Goal: Transaction & Acquisition: Purchase product/service

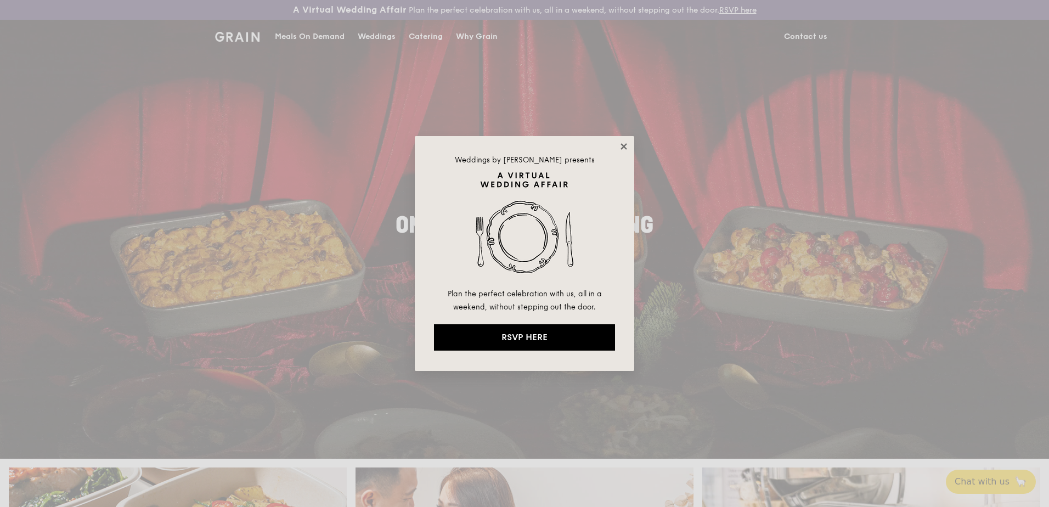
click at [623, 145] on icon at bounding box center [624, 146] width 6 height 6
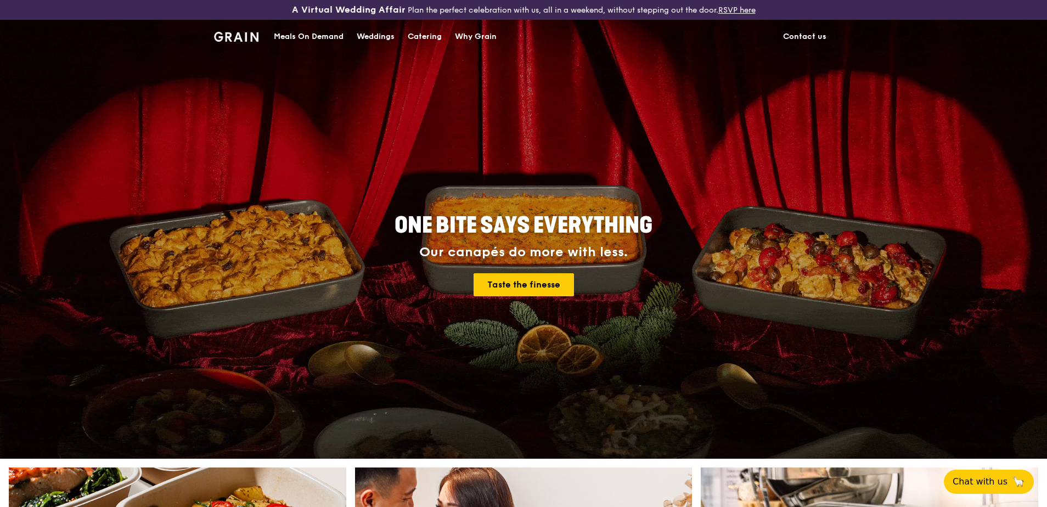
click at [425, 39] on div "Catering" at bounding box center [425, 36] width 34 height 33
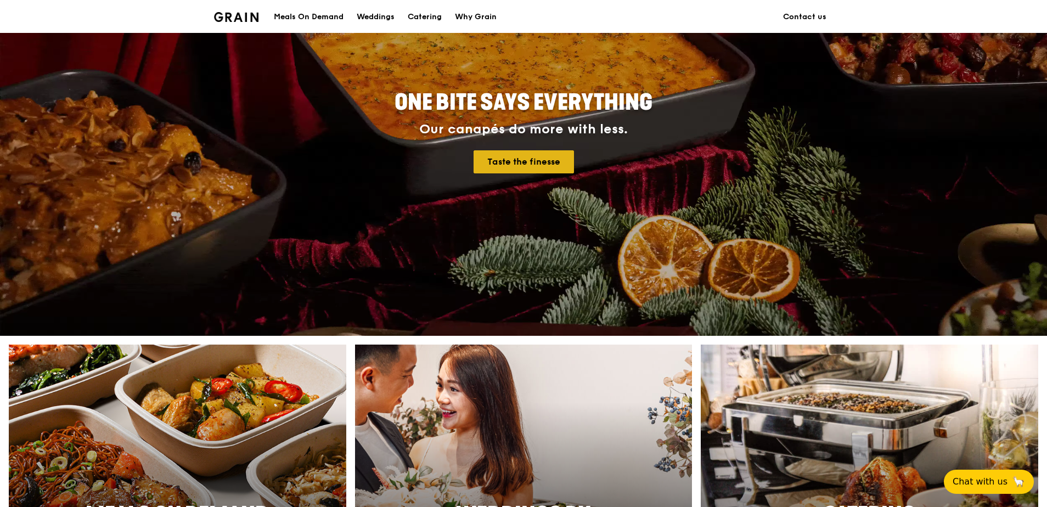
scroll to position [274, 0]
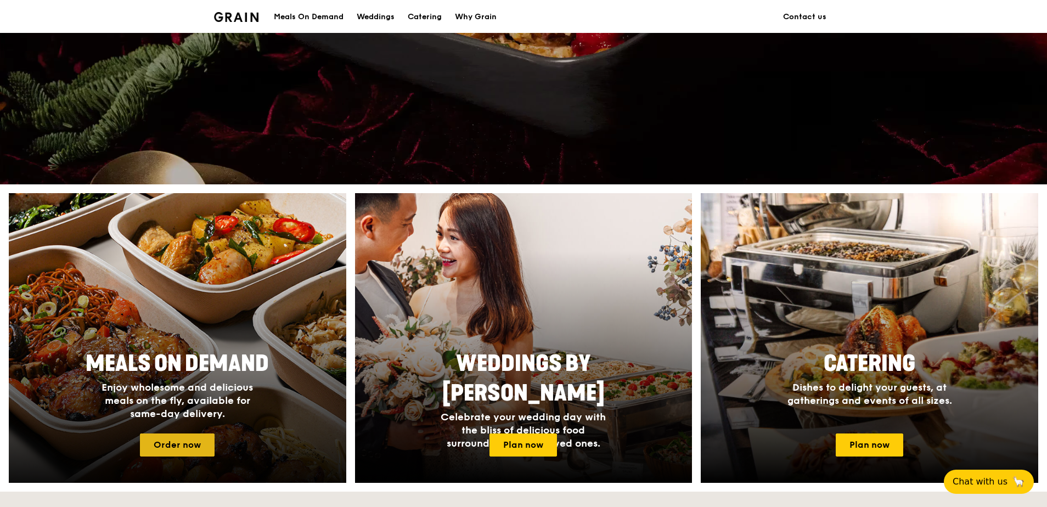
click at [189, 438] on link "Order now" at bounding box center [177, 445] width 75 height 23
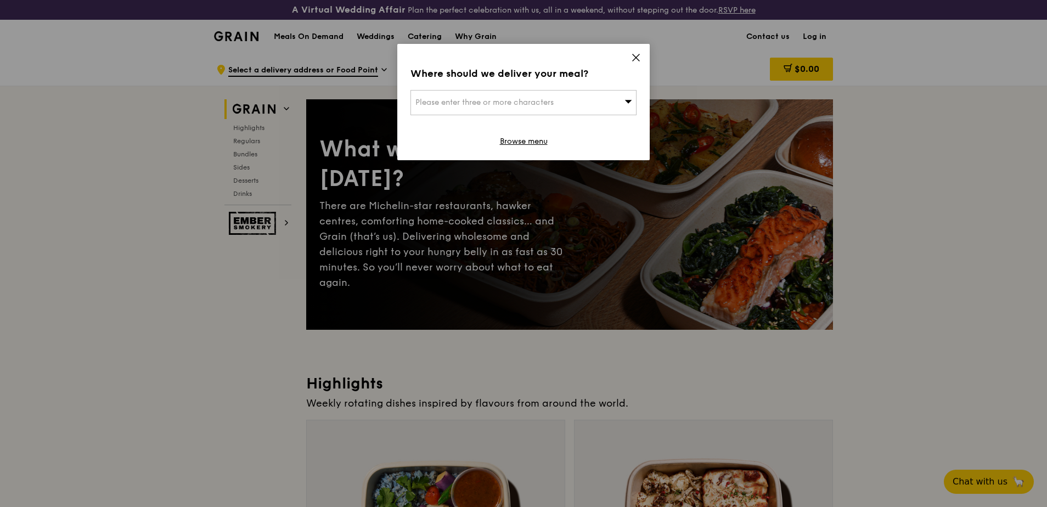
click at [639, 61] on icon at bounding box center [636, 57] width 7 height 7
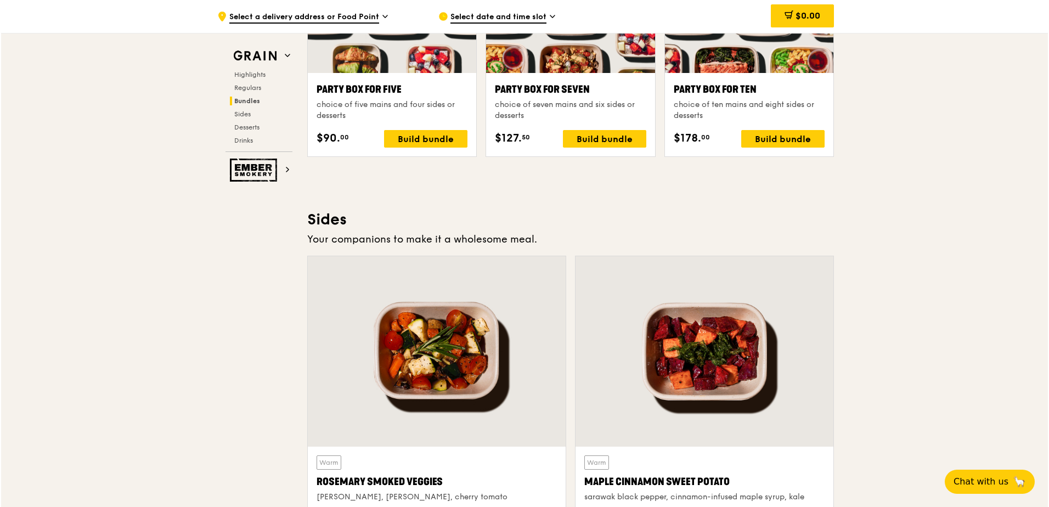
scroll to position [2141, 0]
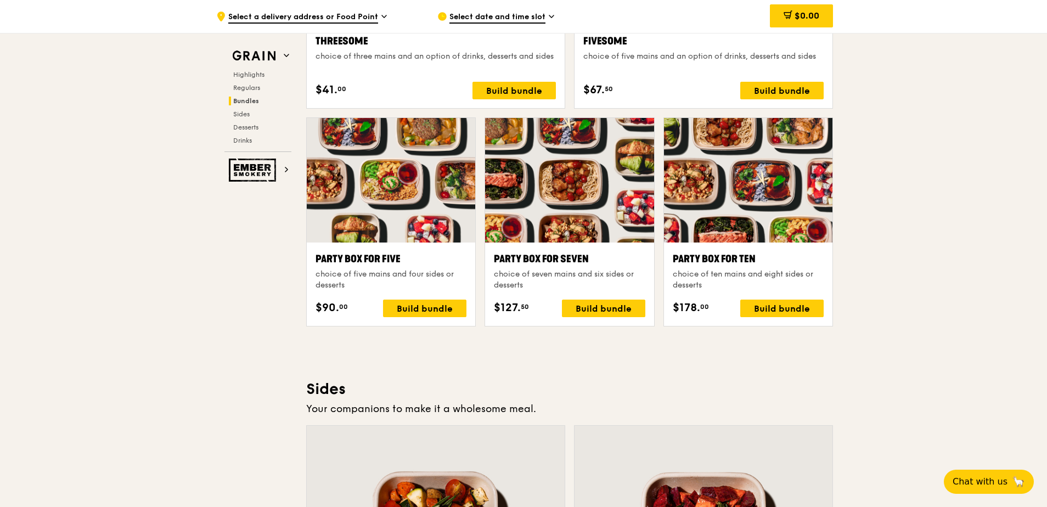
click at [398, 228] on div at bounding box center [391, 180] width 169 height 125
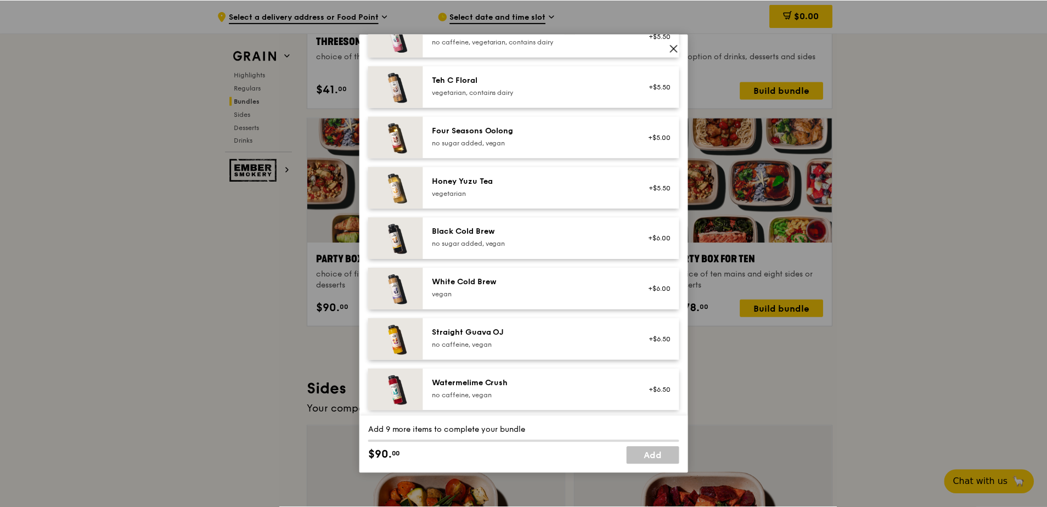
scroll to position [1256, 0]
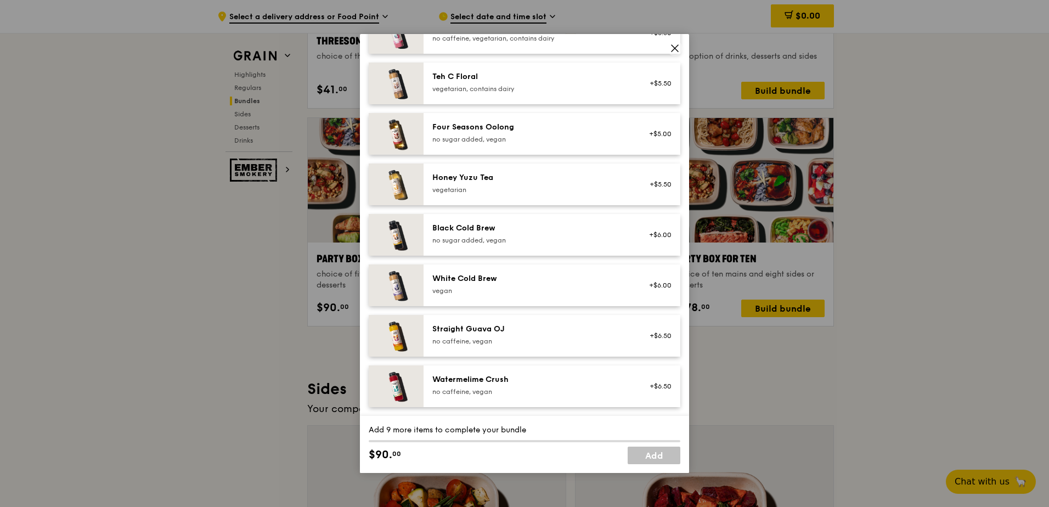
click at [673, 49] on icon at bounding box center [675, 48] width 10 height 10
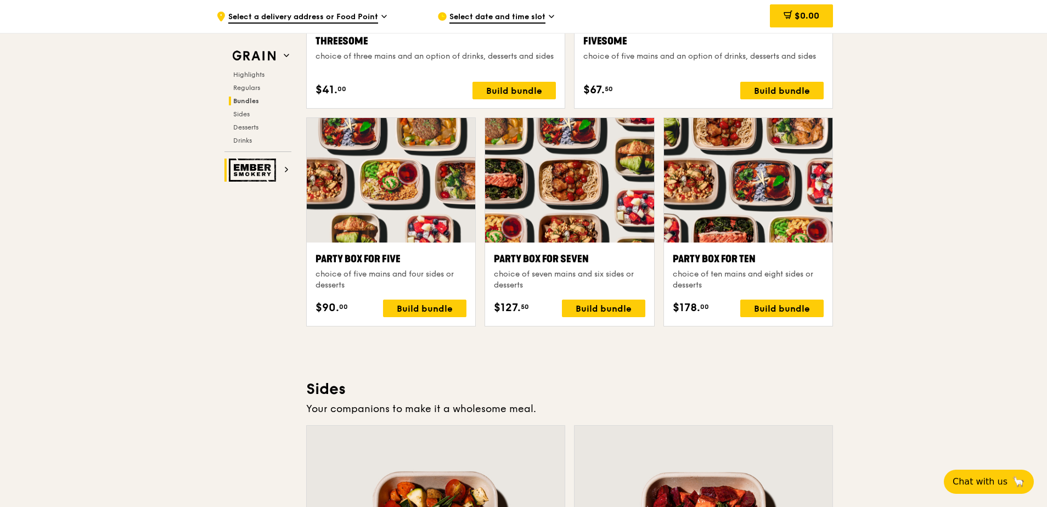
click at [267, 169] on img at bounding box center [254, 170] width 50 height 23
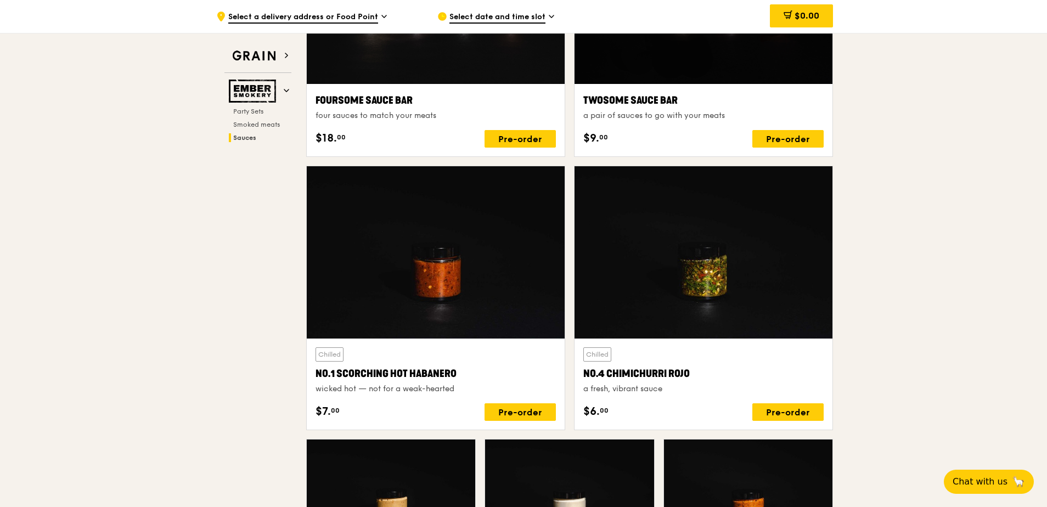
scroll to position [823, 0]
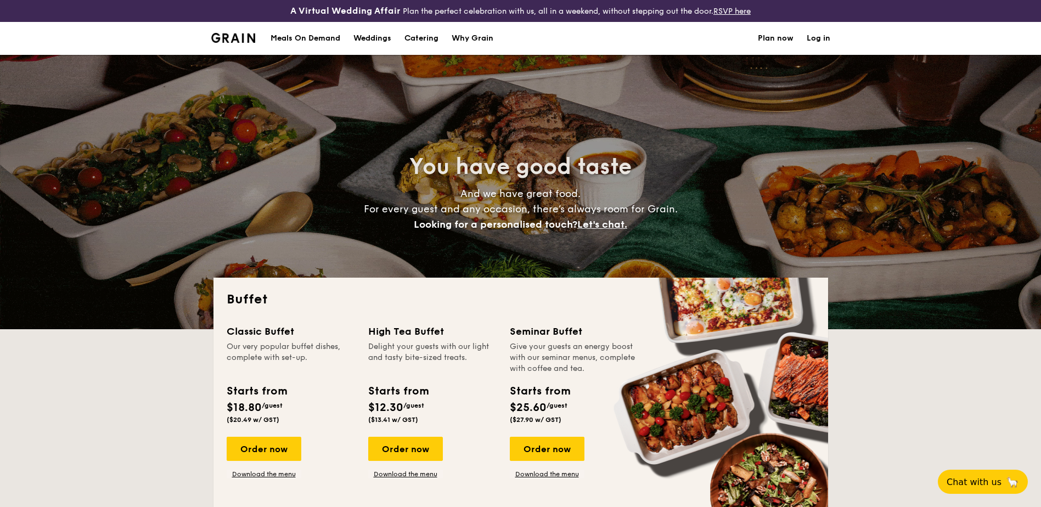
select select
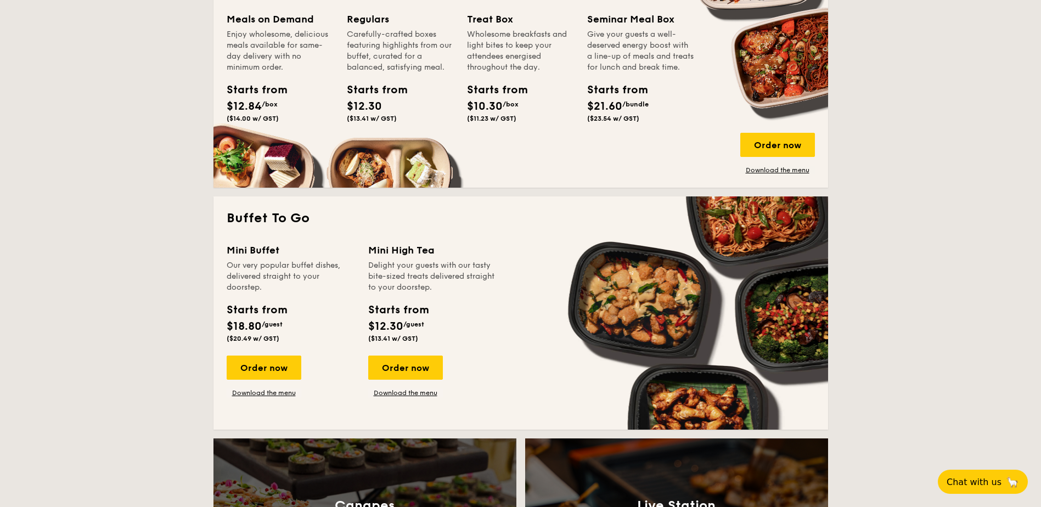
scroll to position [549, 0]
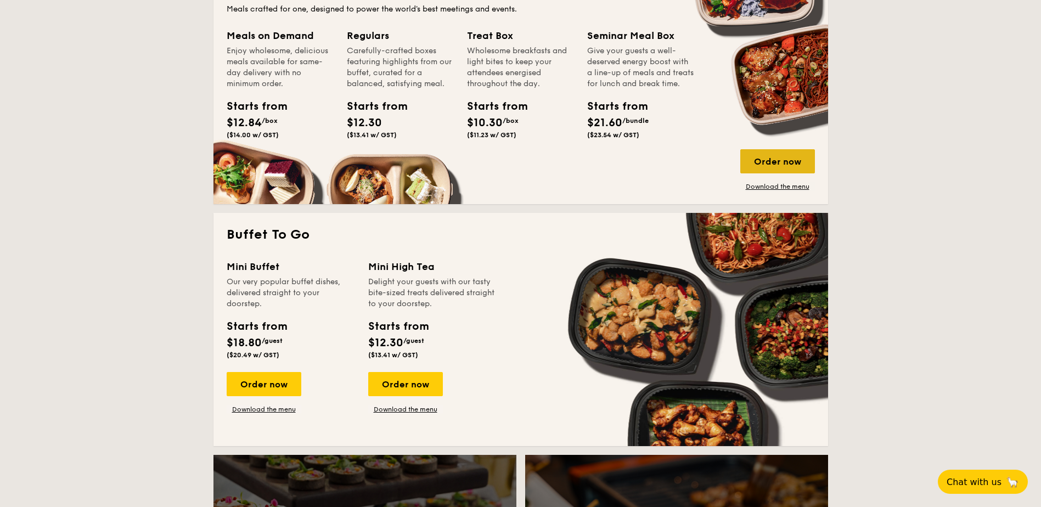
click at [766, 157] on div "Order now" at bounding box center [777, 161] width 75 height 24
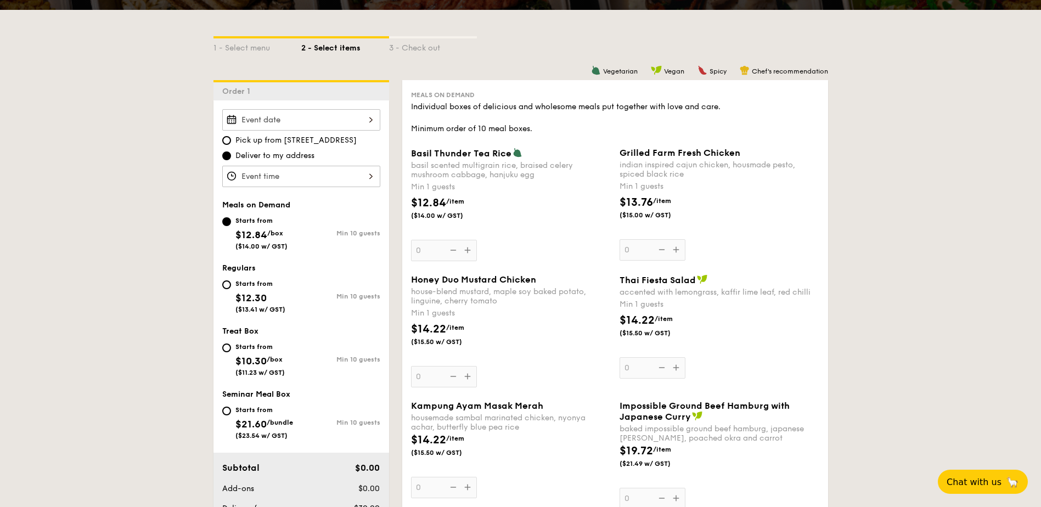
scroll to position [55, 0]
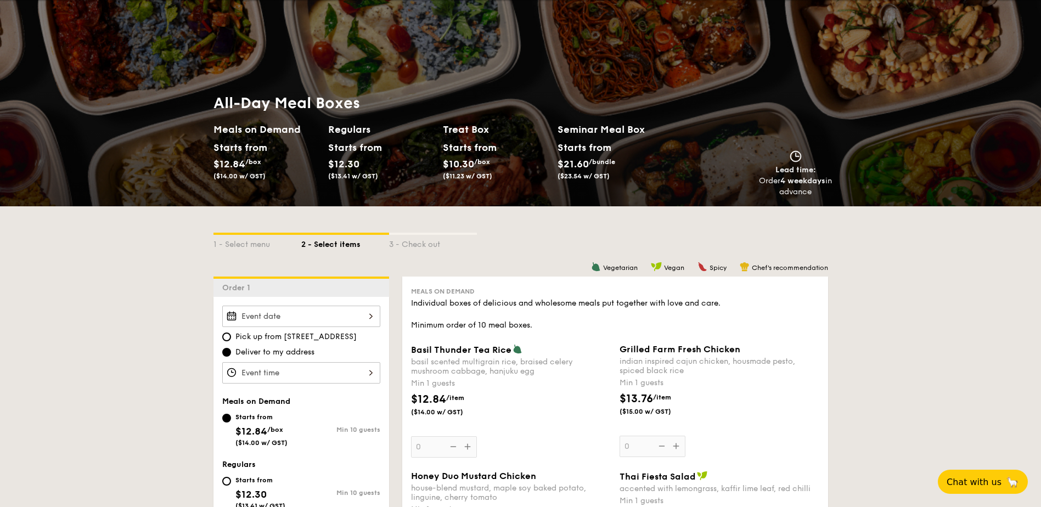
select select
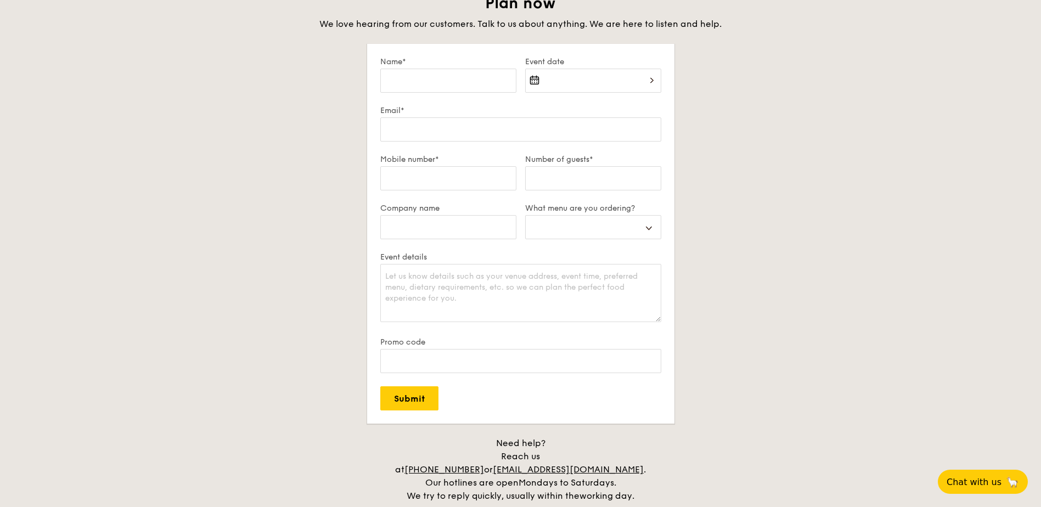
scroll to position [1748, 0]
